Goal: Transaction & Acquisition: Obtain resource

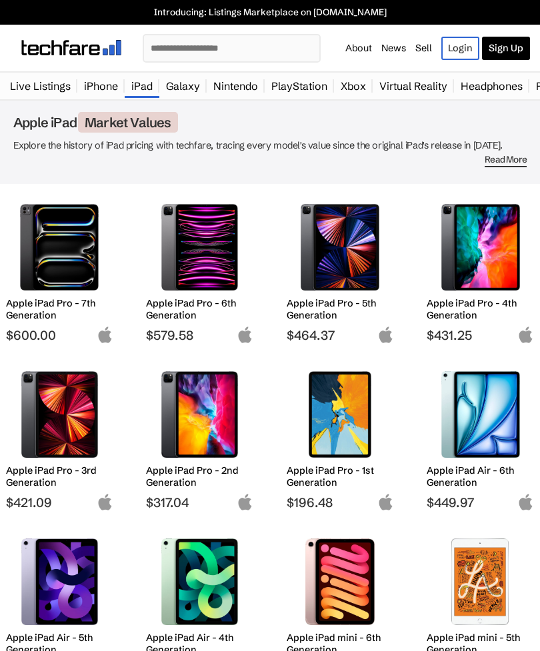
click at [82, 259] on img at bounding box center [59, 247] width 87 height 87
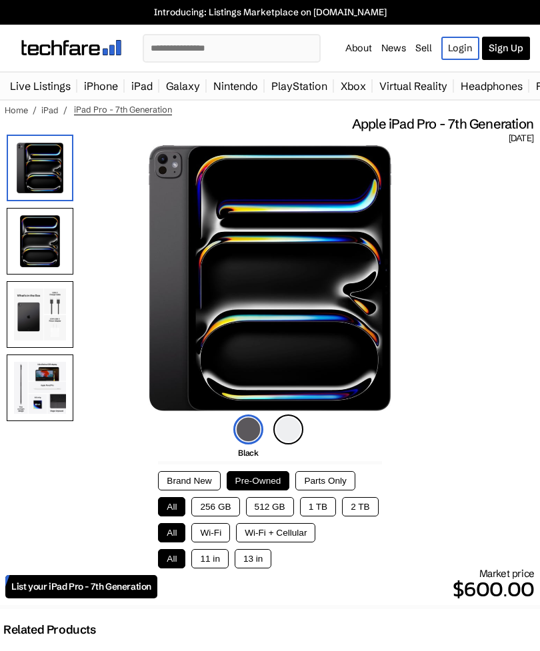
click at [205, 564] on button "11 in" at bounding box center [209, 558] width 37 height 19
click at [223, 504] on button "256 GB" at bounding box center [215, 506] width 48 height 19
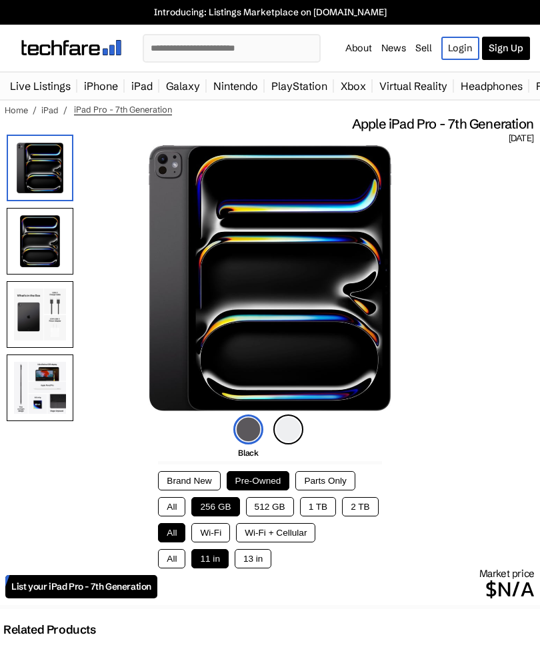
click at [205, 517] on button "256 GB" at bounding box center [215, 506] width 48 height 19
click at [201, 517] on button "256 GB" at bounding box center [215, 506] width 48 height 19
click at [216, 543] on button "Wi-Fi" at bounding box center [210, 532] width 39 height 19
click at [291, 437] on img at bounding box center [288, 430] width 30 height 30
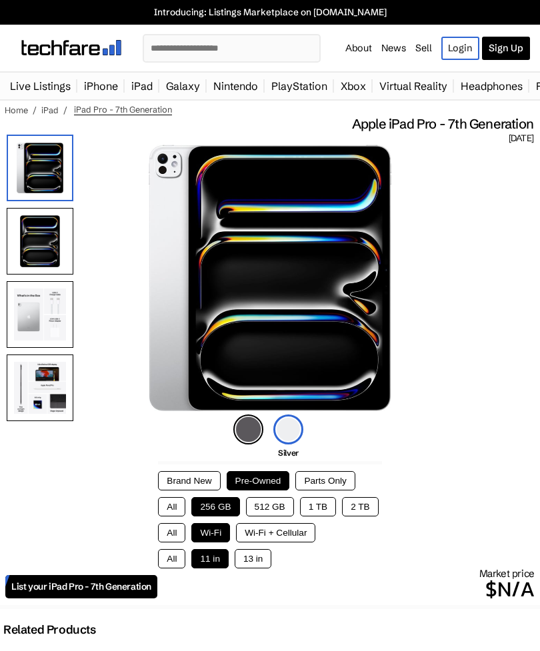
click at [283, 427] on img at bounding box center [288, 430] width 30 height 30
click at [250, 435] on img at bounding box center [248, 430] width 30 height 30
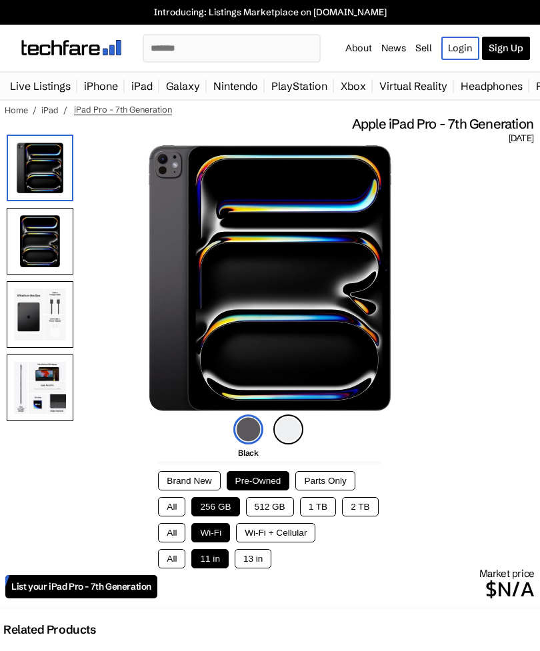
click at [37, 182] on img at bounding box center [40, 168] width 67 height 67
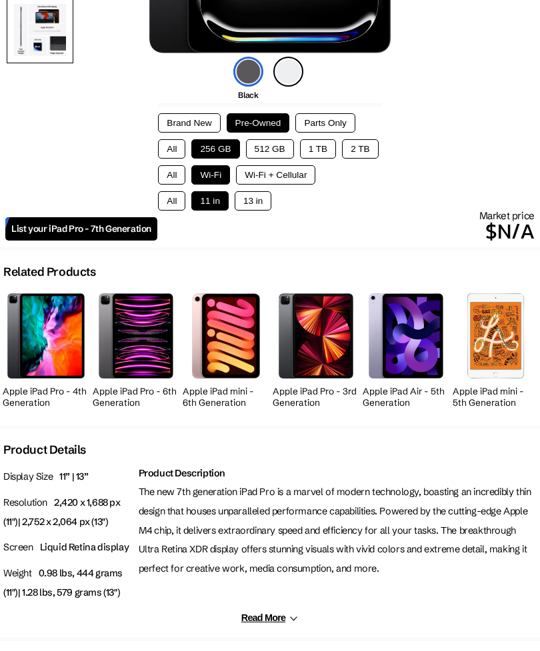
scroll to position [359, 0]
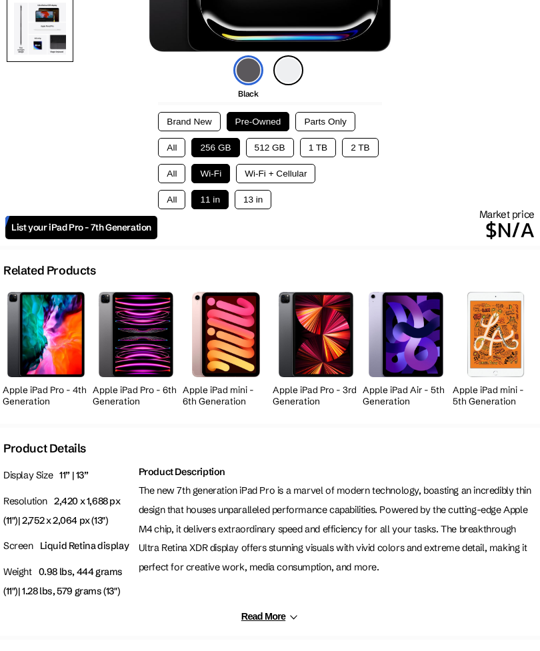
click at [265, 623] on button "Read More" at bounding box center [269, 616] width 57 height 11
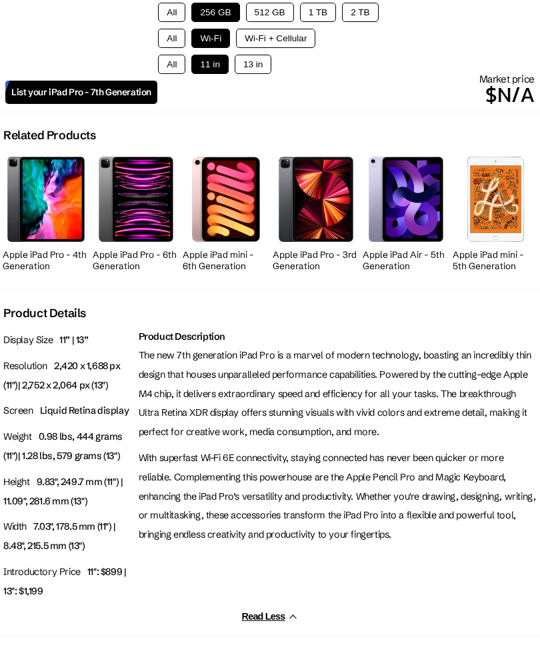
scroll to position [493, 0]
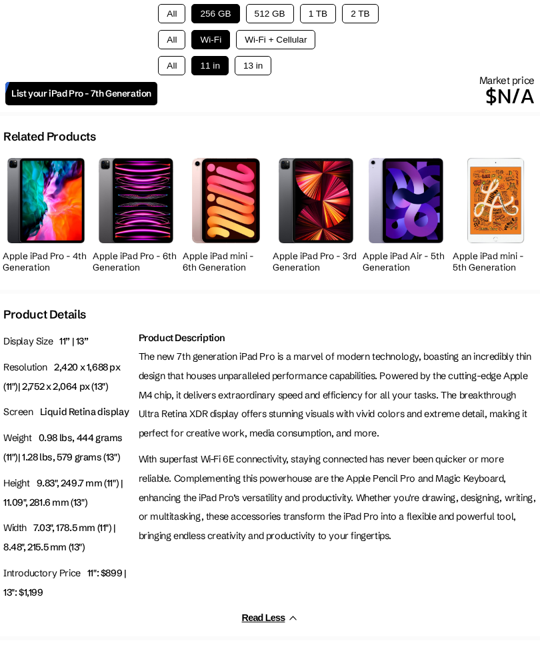
click at [277, 23] on button "512 GB" at bounding box center [270, 13] width 48 height 19
click at [367, 15] on button "2 TB" at bounding box center [360, 13] width 36 height 19
click at [221, 23] on button "256 GB" at bounding box center [215, 13] width 48 height 19
click at [107, 105] on link "List your iPad Pro - 7th Generation" at bounding box center [81, 93] width 152 height 23
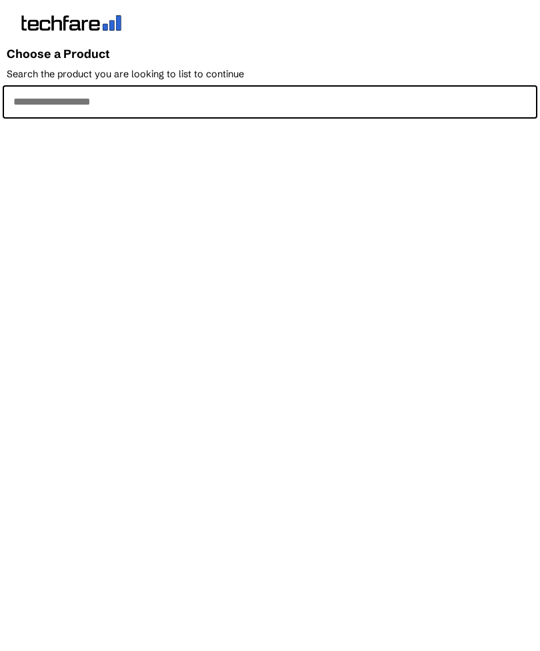
click at [41, 99] on input "Search the product you are looking to list to continue" at bounding box center [270, 101] width 535 height 33
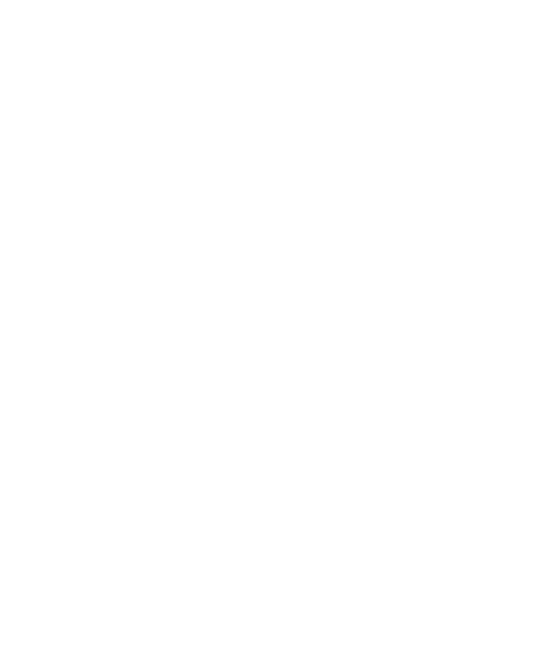
scroll to position [783, 0]
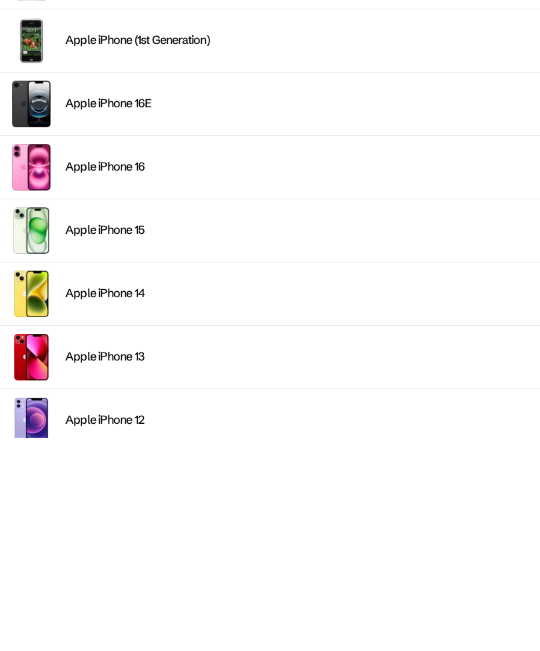
type input "***"
click at [148, 499] on div "Apple iPhone 14" at bounding box center [298, 506] width 467 height 15
